Goal: Communication & Community: Connect with others

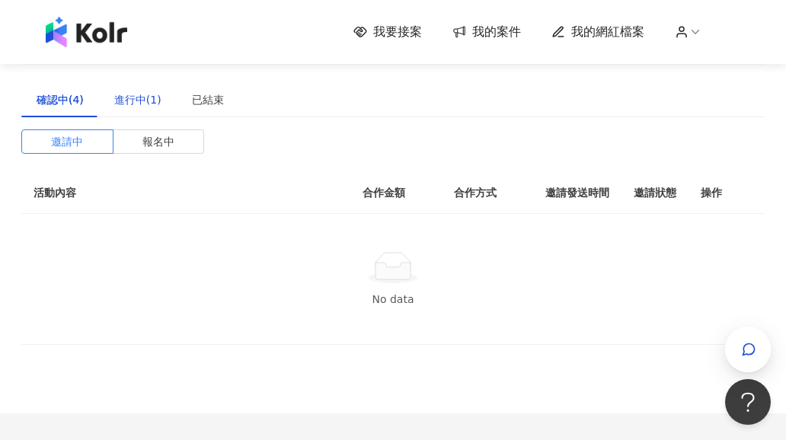
click at [151, 102] on div "進行中(1)" at bounding box center [137, 99] width 47 height 17
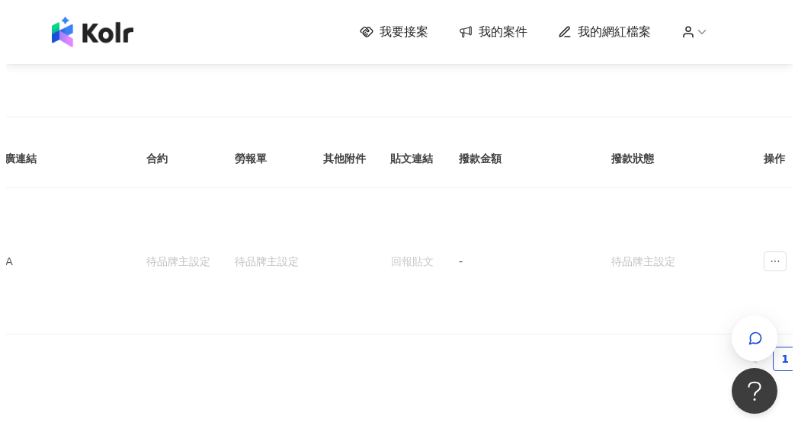
scroll to position [0, 465]
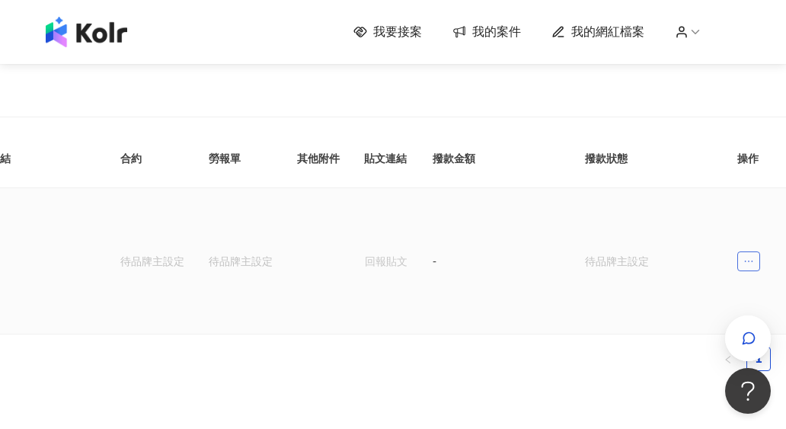
click at [750, 261] on icon "ellipsis" at bounding box center [749, 262] width 8 height 2
click at [702, 327] on li "傳訊" at bounding box center [721, 317] width 72 height 30
click at [756, 251] on span "ellipsis" at bounding box center [748, 261] width 23 height 20
click at [697, 316] on icon "message" at bounding box center [699, 317] width 11 height 11
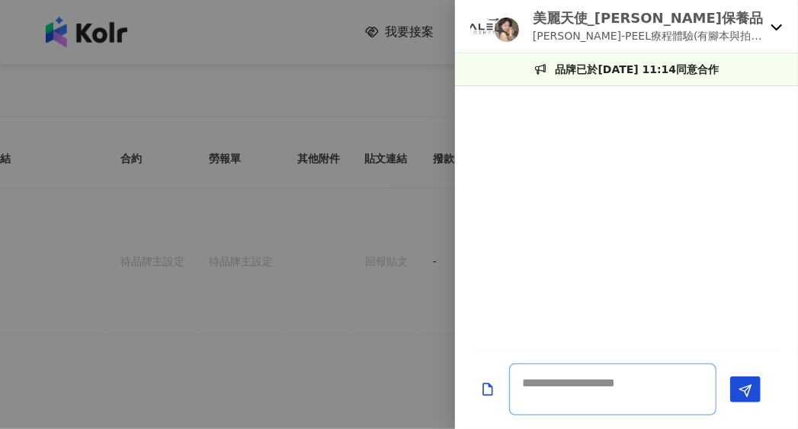
click at [574, 394] on textarea at bounding box center [612, 389] width 207 height 52
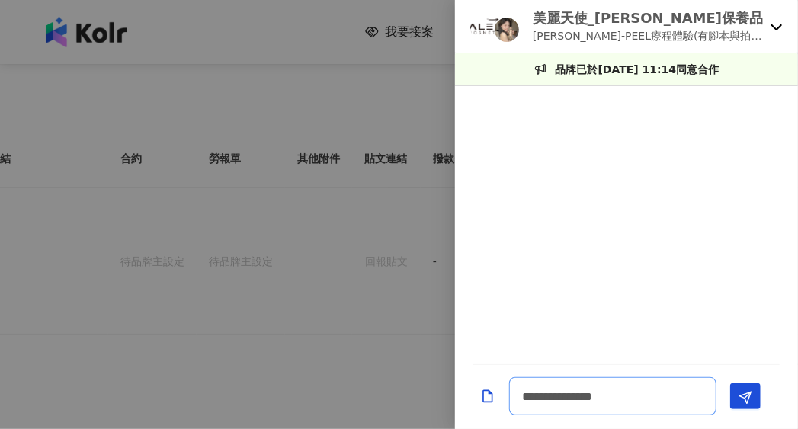
type textarea "**********"
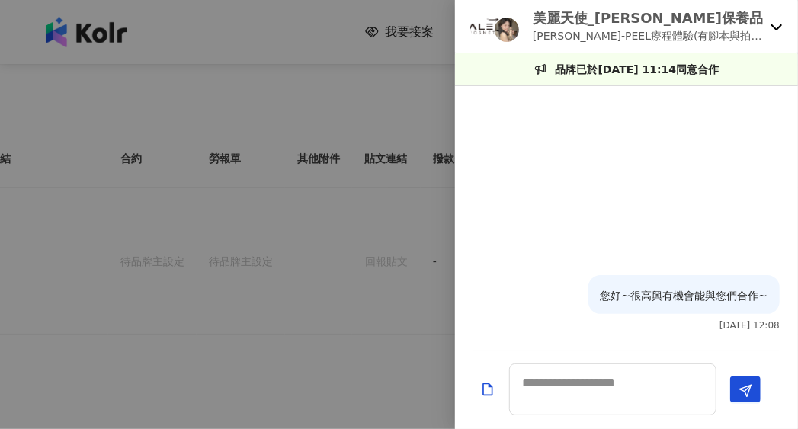
click at [396, 336] on div at bounding box center [399, 214] width 798 height 429
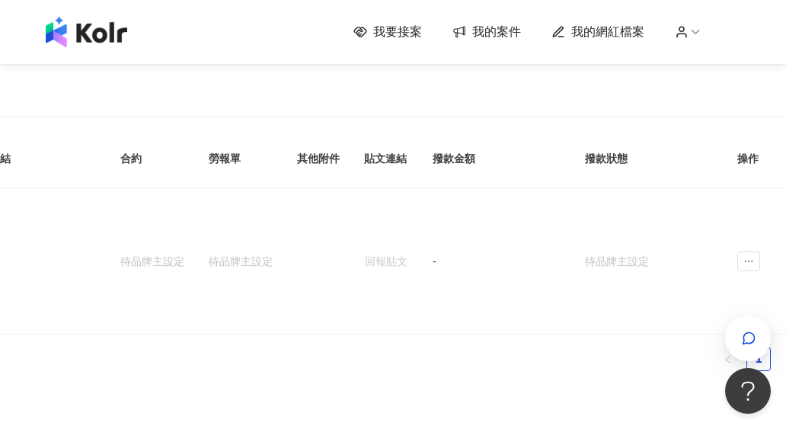
click at [408, 40] on span "我要接案" at bounding box center [397, 32] width 49 height 17
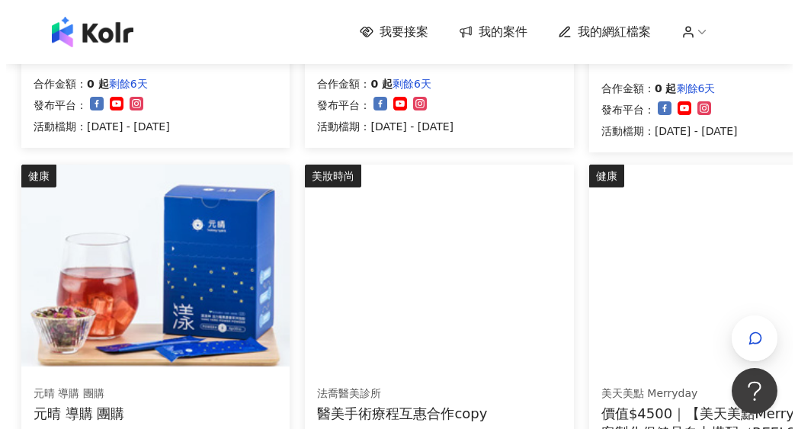
scroll to position [533, 0]
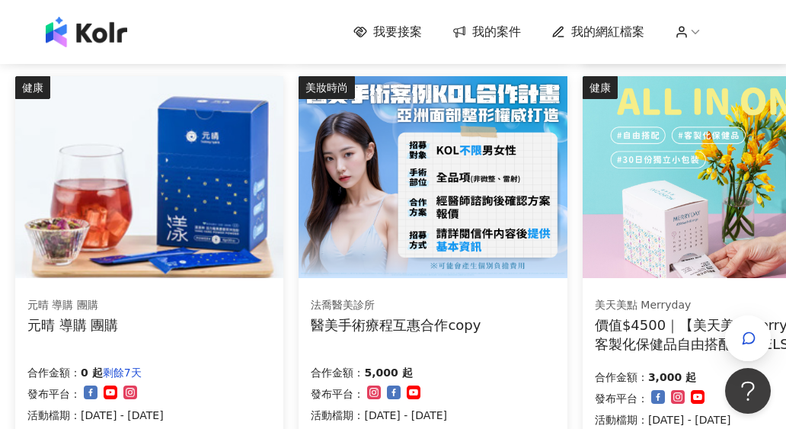
click at [468, 217] on img at bounding box center [433, 177] width 268 height 202
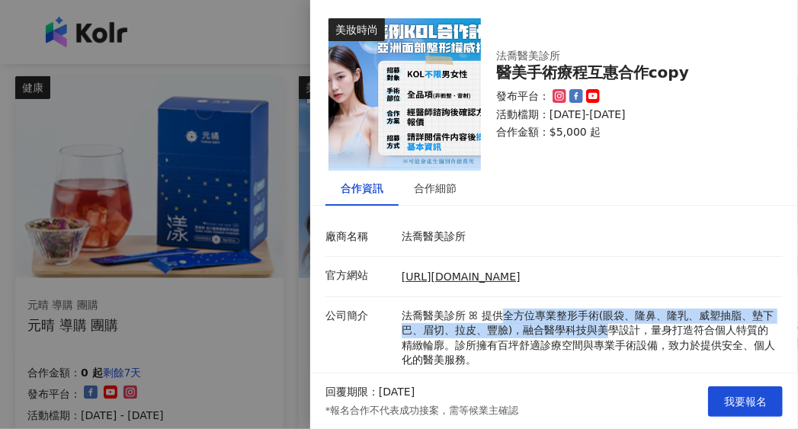
drag, startPoint x: 498, startPoint y: 315, endPoint x: 619, endPoint y: 334, distance: 122.0
click at [619, 334] on p "法喬醫美診所 ꕤ 提供全方位專業整形手術(眼袋、隆鼻、隆乳、威塑抽脂、墊下巴、眉切、拉皮、豐臉)，融合醫學科技與美學設計，量身打造符合個人特質的精緻輪廓。診所…" at bounding box center [587, 383] width 373 height 149
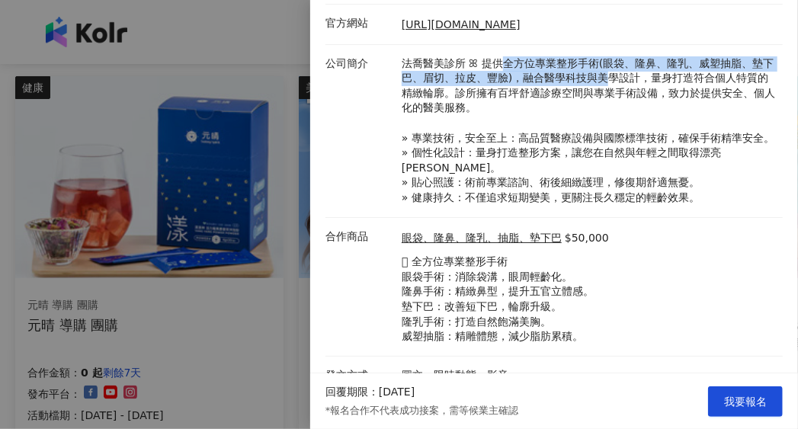
scroll to position [271, 0]
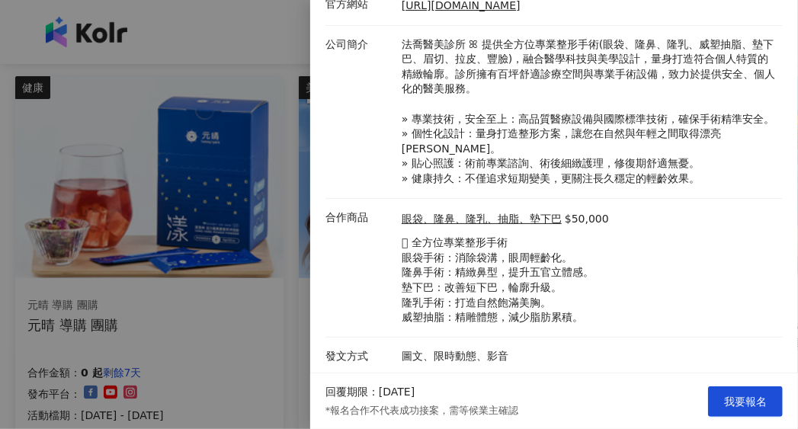
click at [276, 283] on div at bounding box center [399, 214] width 798 height 429
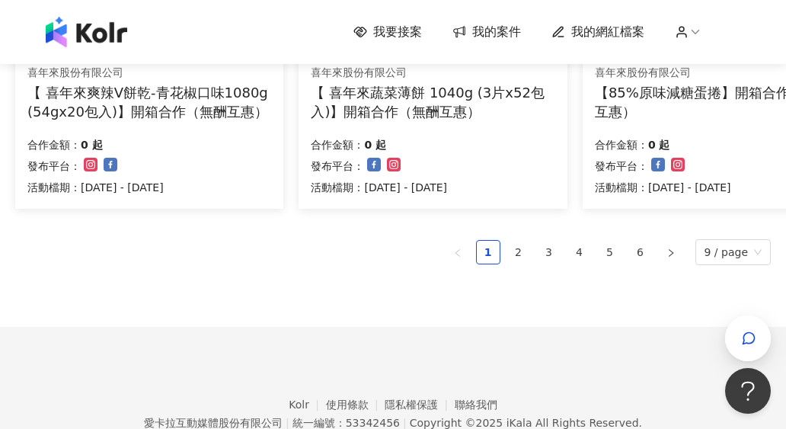
scroll to position [762, 0]
